Goal: Transaction & Acquisition: Purchase product/service

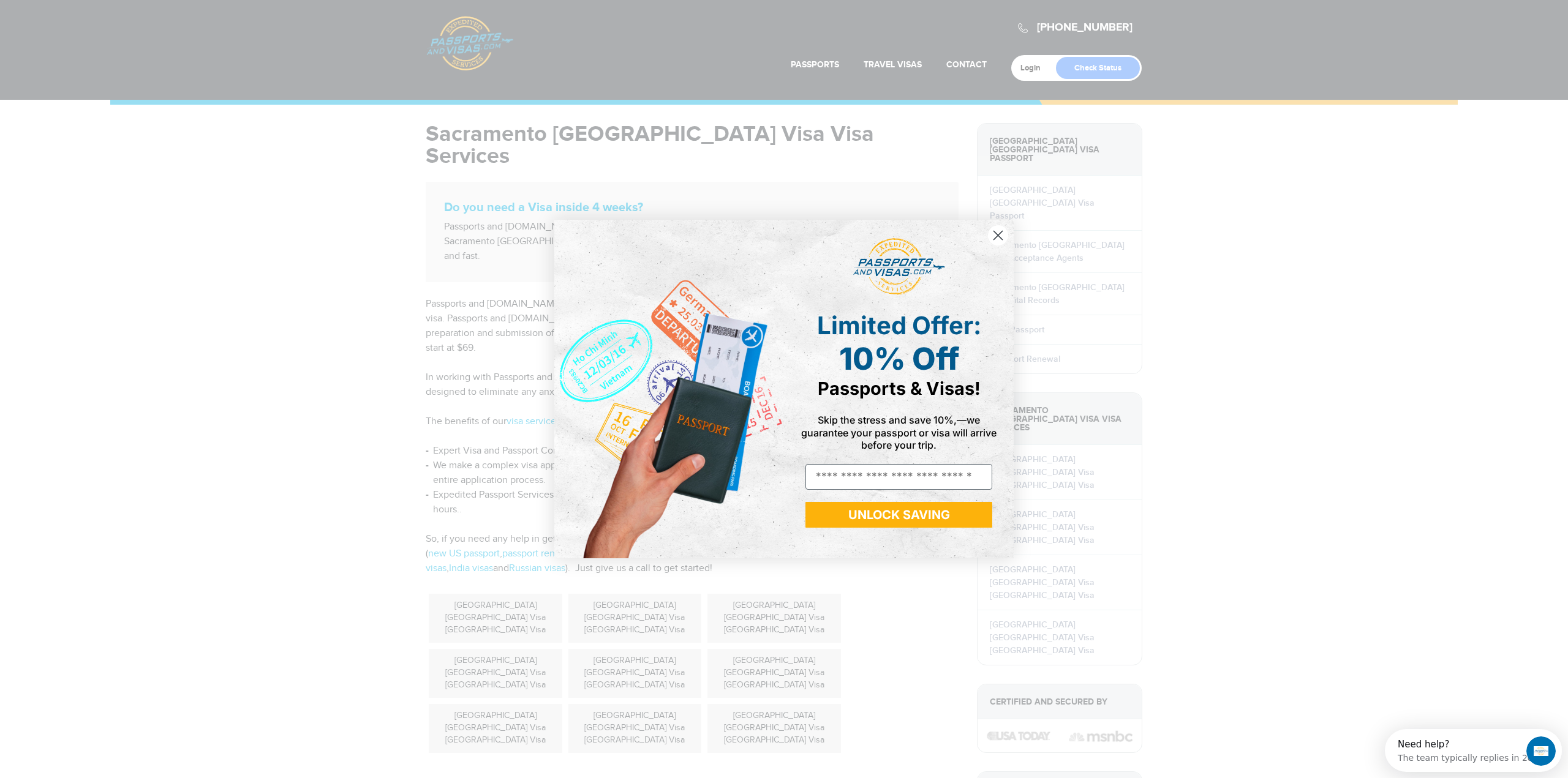
click at [1001, 236] on circle "Close dialog" at bounding box center [998, 235] width 21 height 21
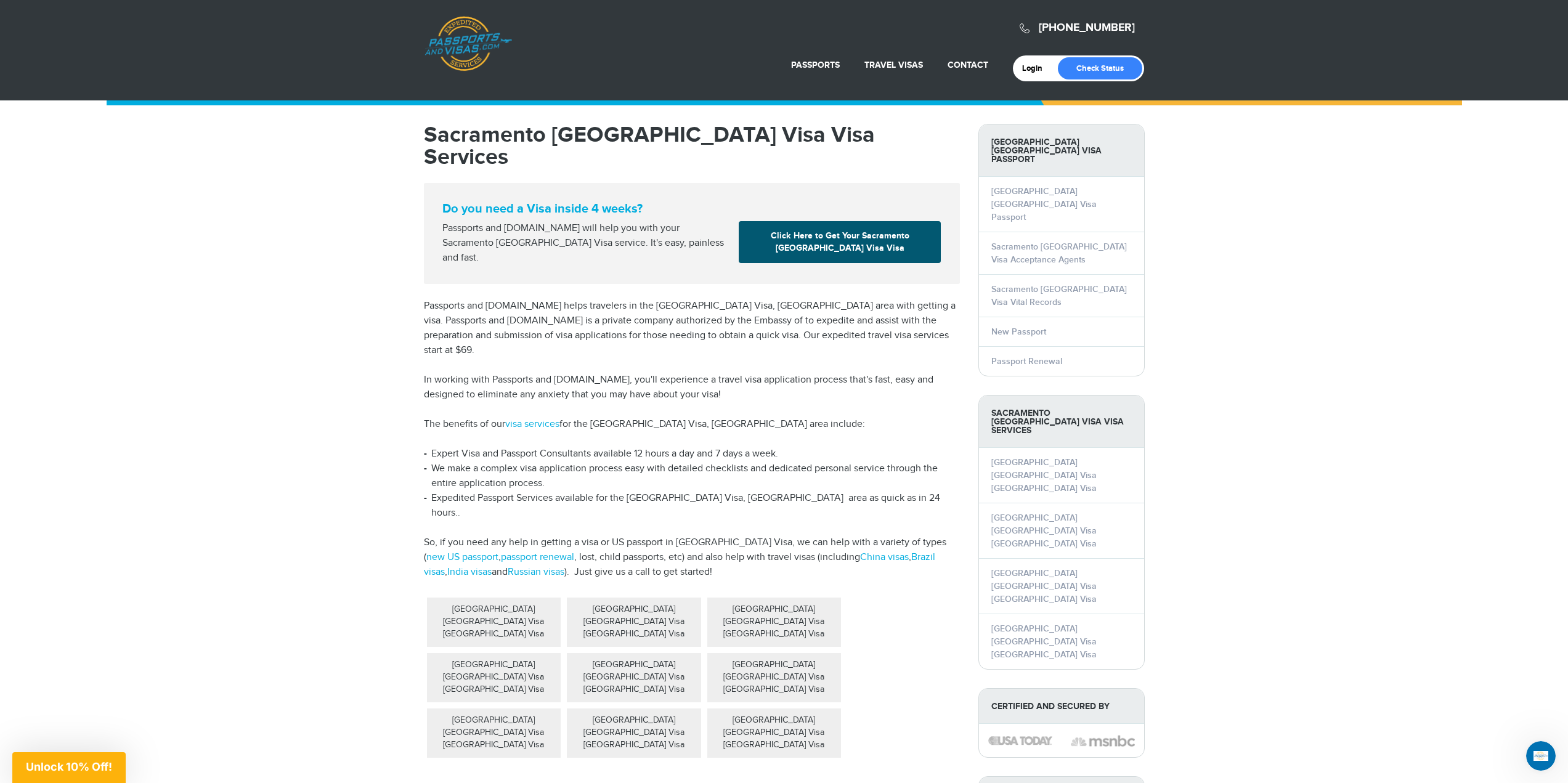
click at [865, 225] on link "Click Here to Get Your Sacramento China Visa Visa" at bounding box center [839, 242] width 202 height 42
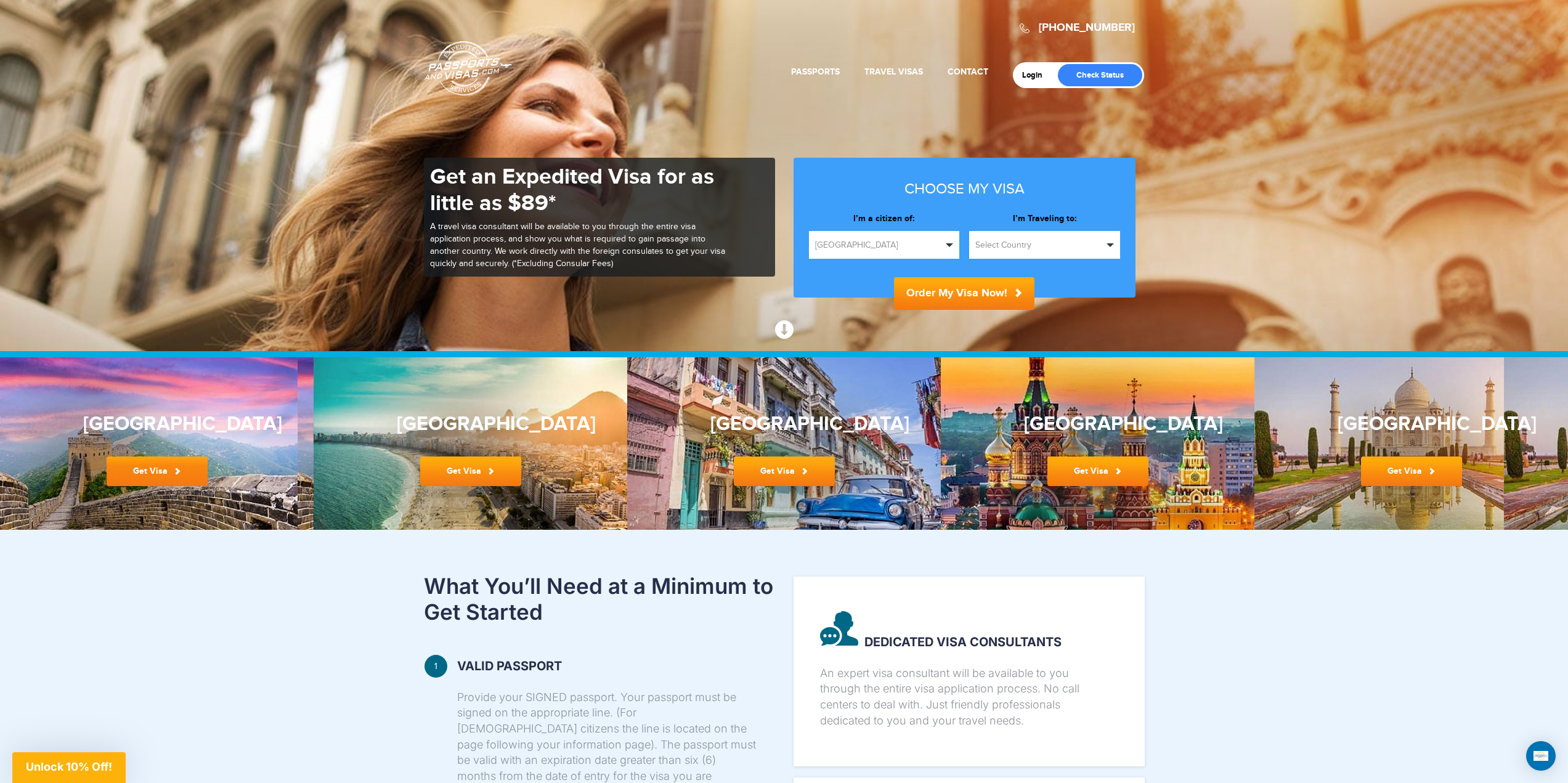
click at [164, 472] on link "Get Visa" at bounding box center [157, 471] width 101 height 30
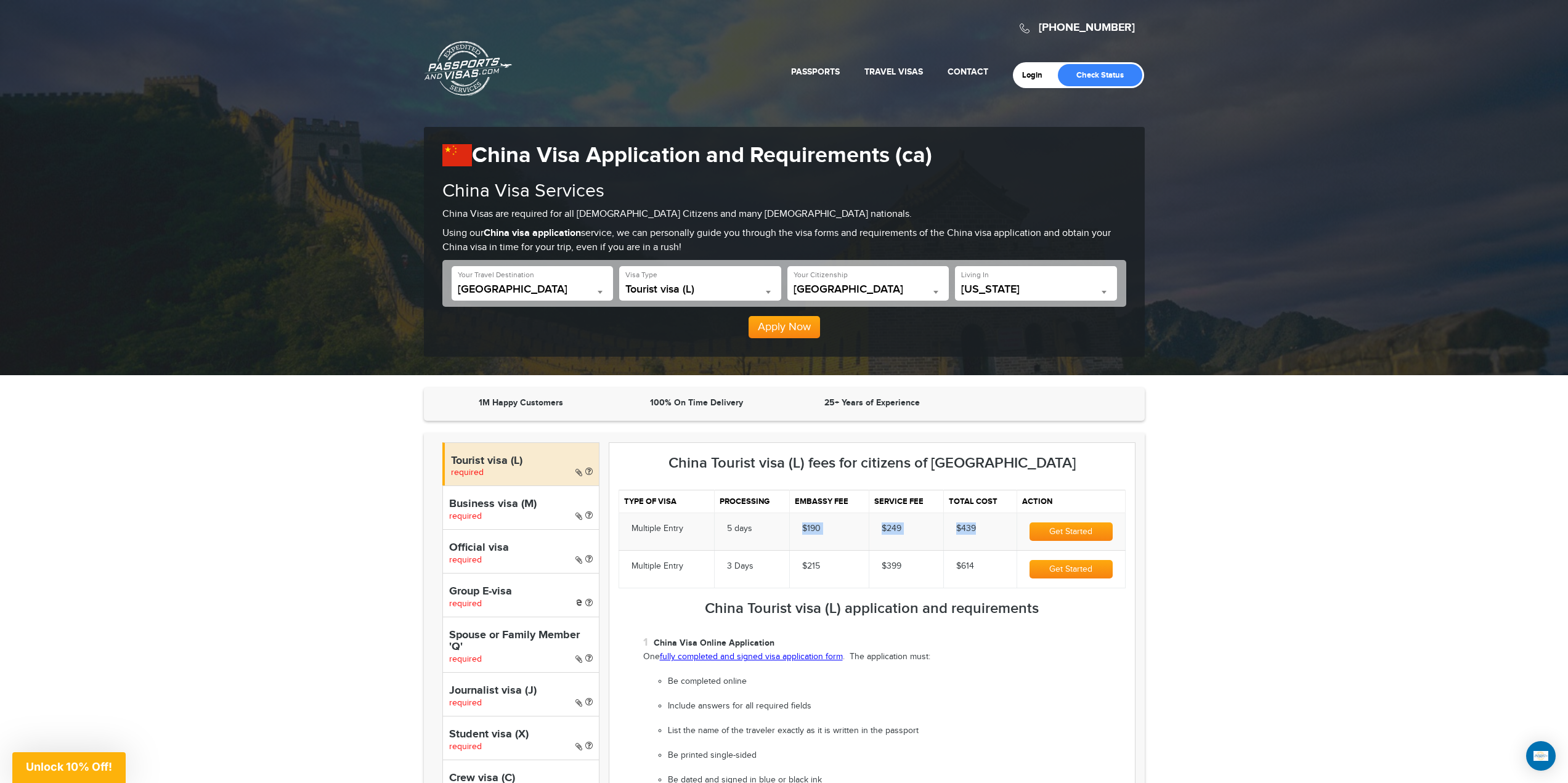
drag, startPoint x: 799, startPoint y: 530, endPoint x: 984, endPoint y: 521, distance: 185.2
click at [984, 521] on tr "Multiple Entry 5 days $190 $249 $439 Get Started" at bounding box center [872, 531] width 507 height 38
click at [989, 526] on td "$439" at bounding box center [980, 531] width 74 height 38
drag, startPoint x: 993, startPoint y: 532, endPoint x: 728, endPoint y: 538, distance: 265.1
click at [728, 538] on tr "Multiple Entry 5 days $190 $249 $439 Get Started" at bounding box center [872, 531] width 507 height 38
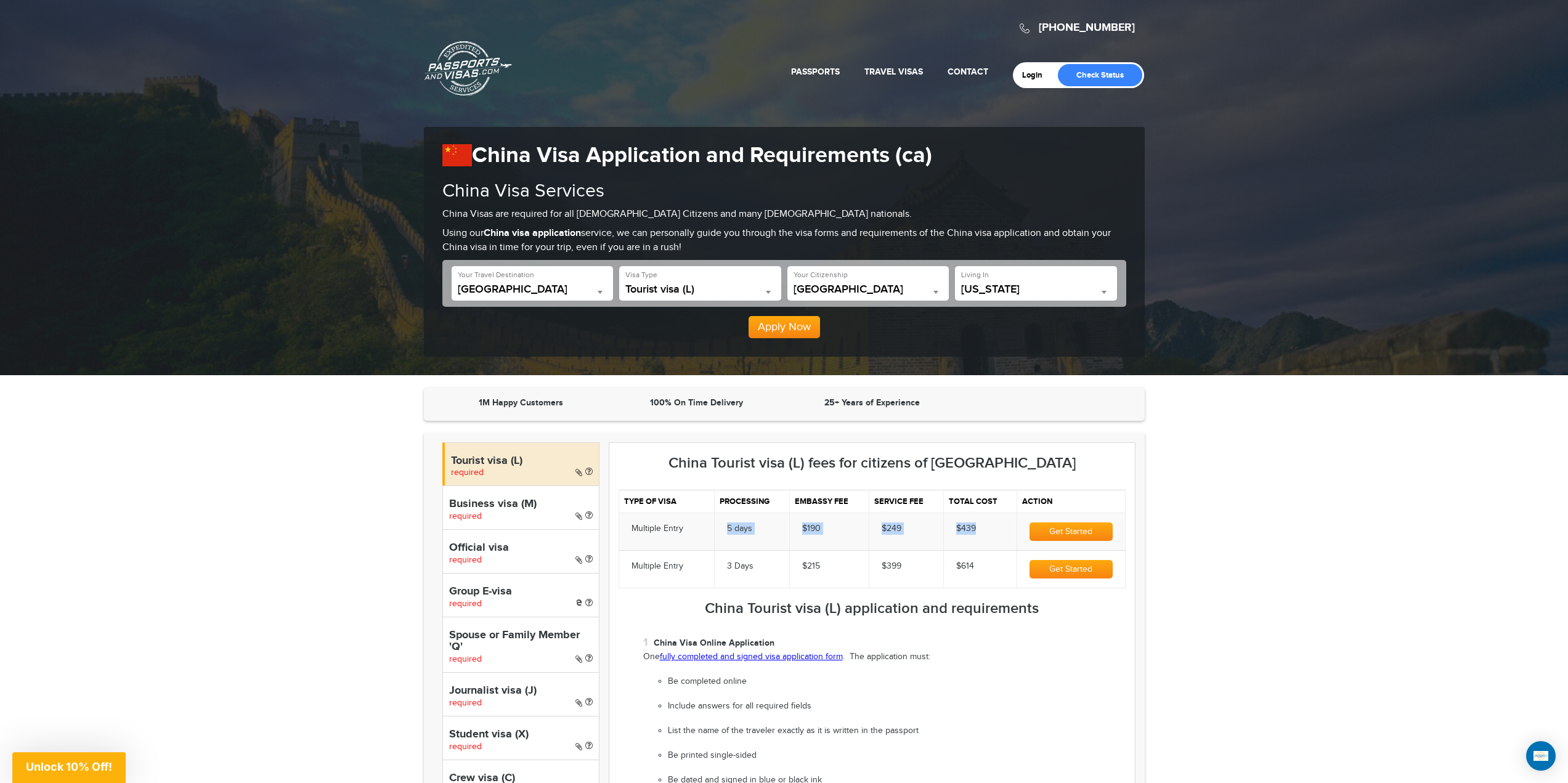
click at [798, 530] on td "$190" at bounding box center [828, 531] width 79 height 38
